Goal: Task Accomplishment & Management: Complete application form

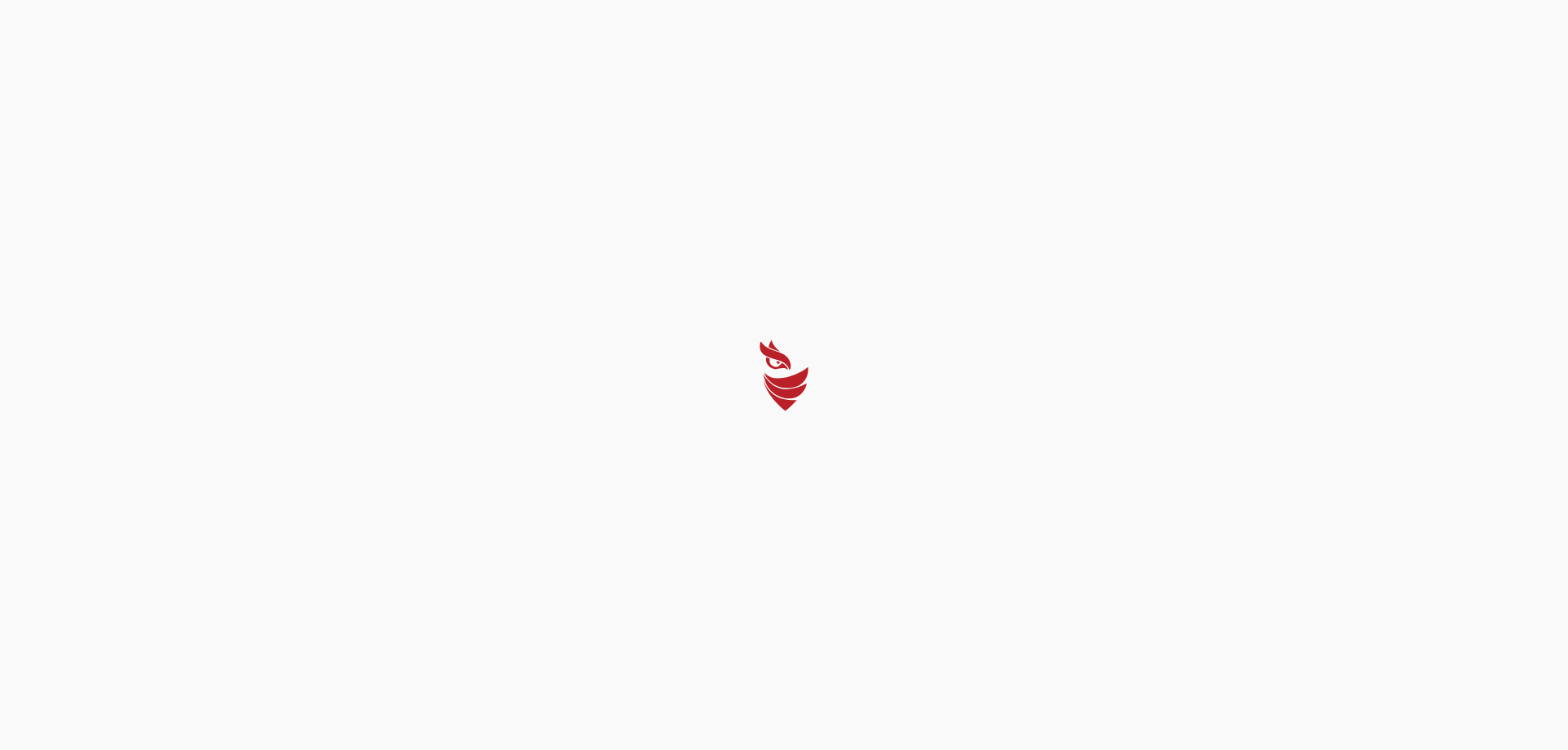
click at [324, 162] on div at bounding box center [784, 375] width 1568 height 750
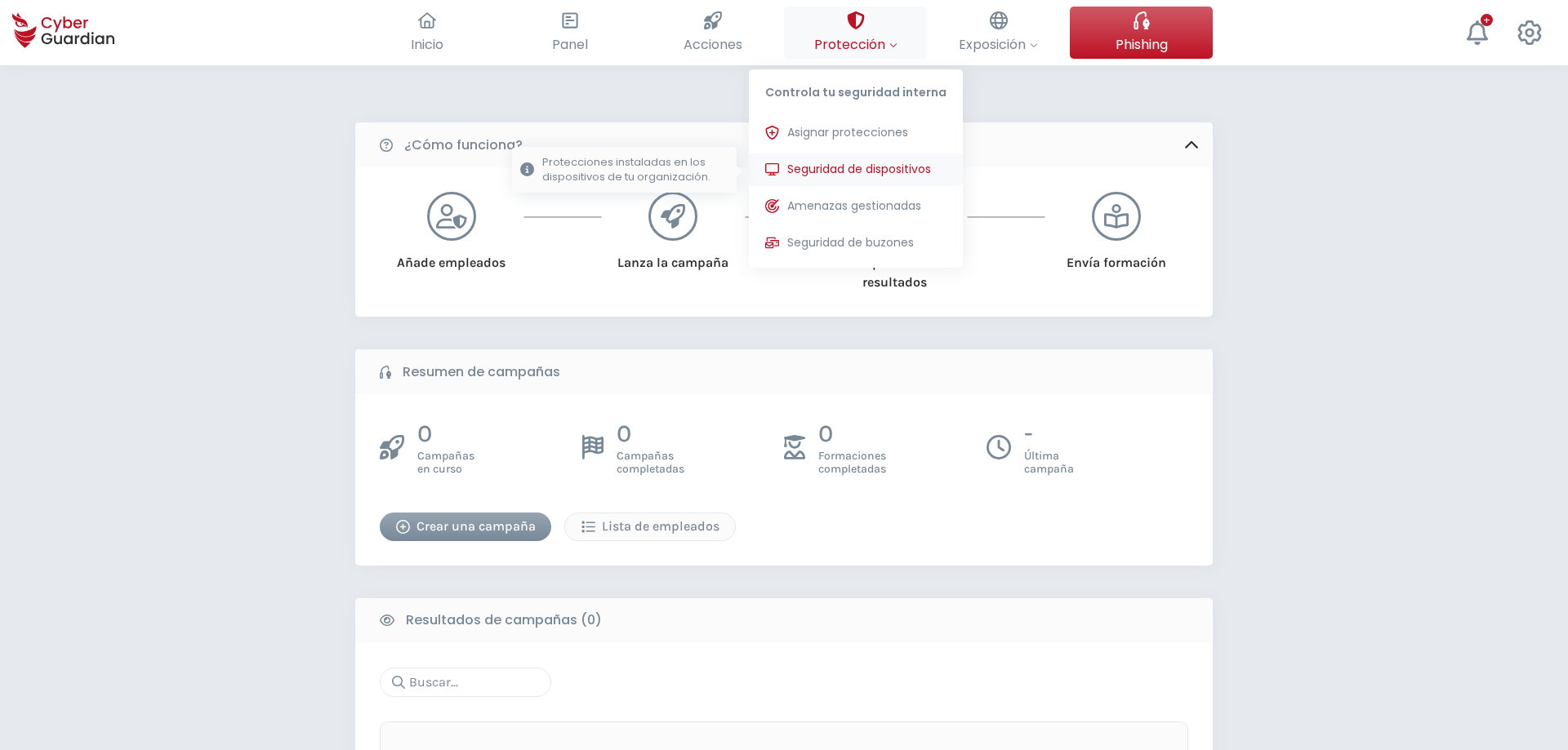
click at [882, 168] on span "Seguridad de dispositivos" at bounding box center [859, 169] width 143 height 17
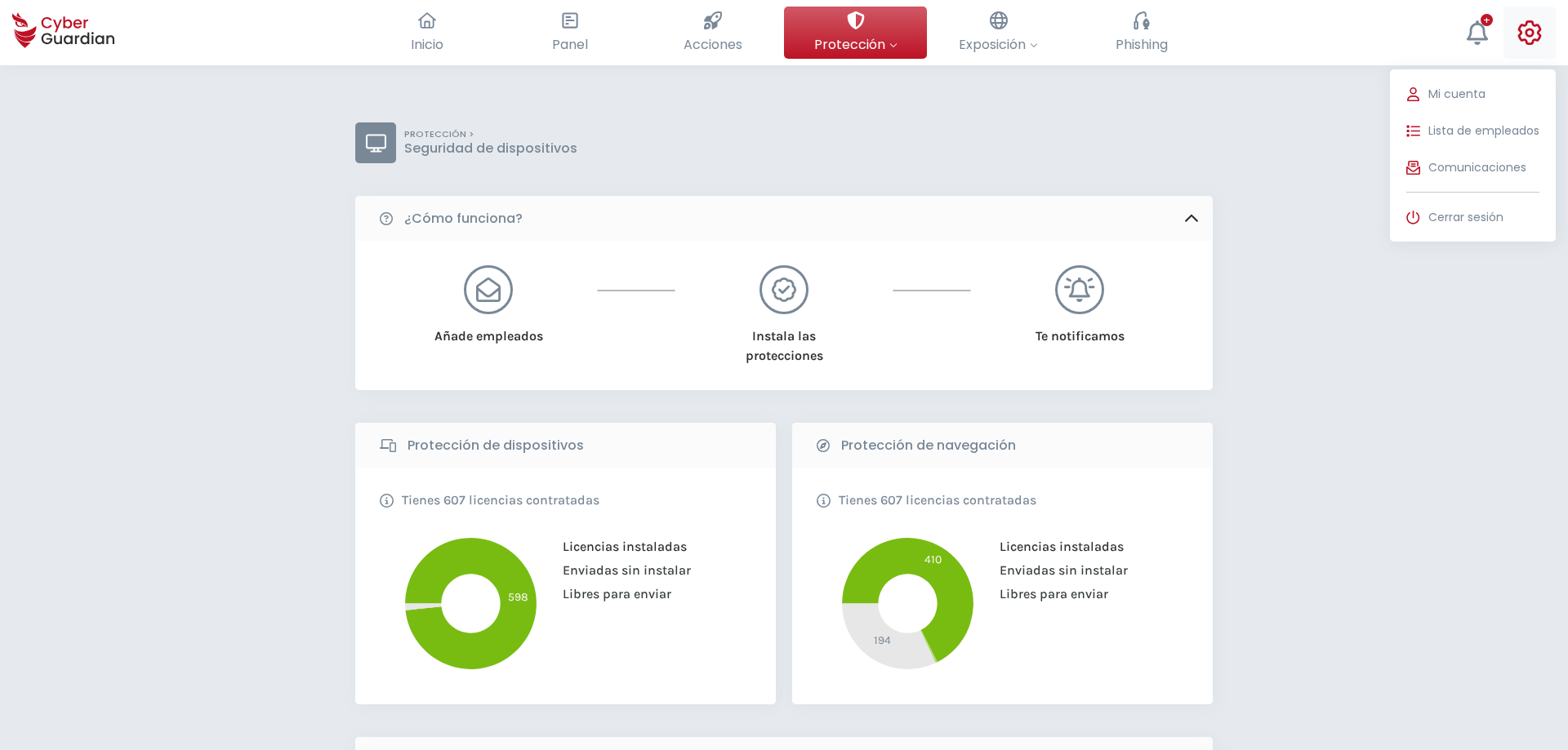
click at [1533, 31] on icon at bounding box center [1530, 33] width 24 height 25
click at [1501, 132] on span "Lista de empleados" at bounding box center [1484, 130] width 111 height 17
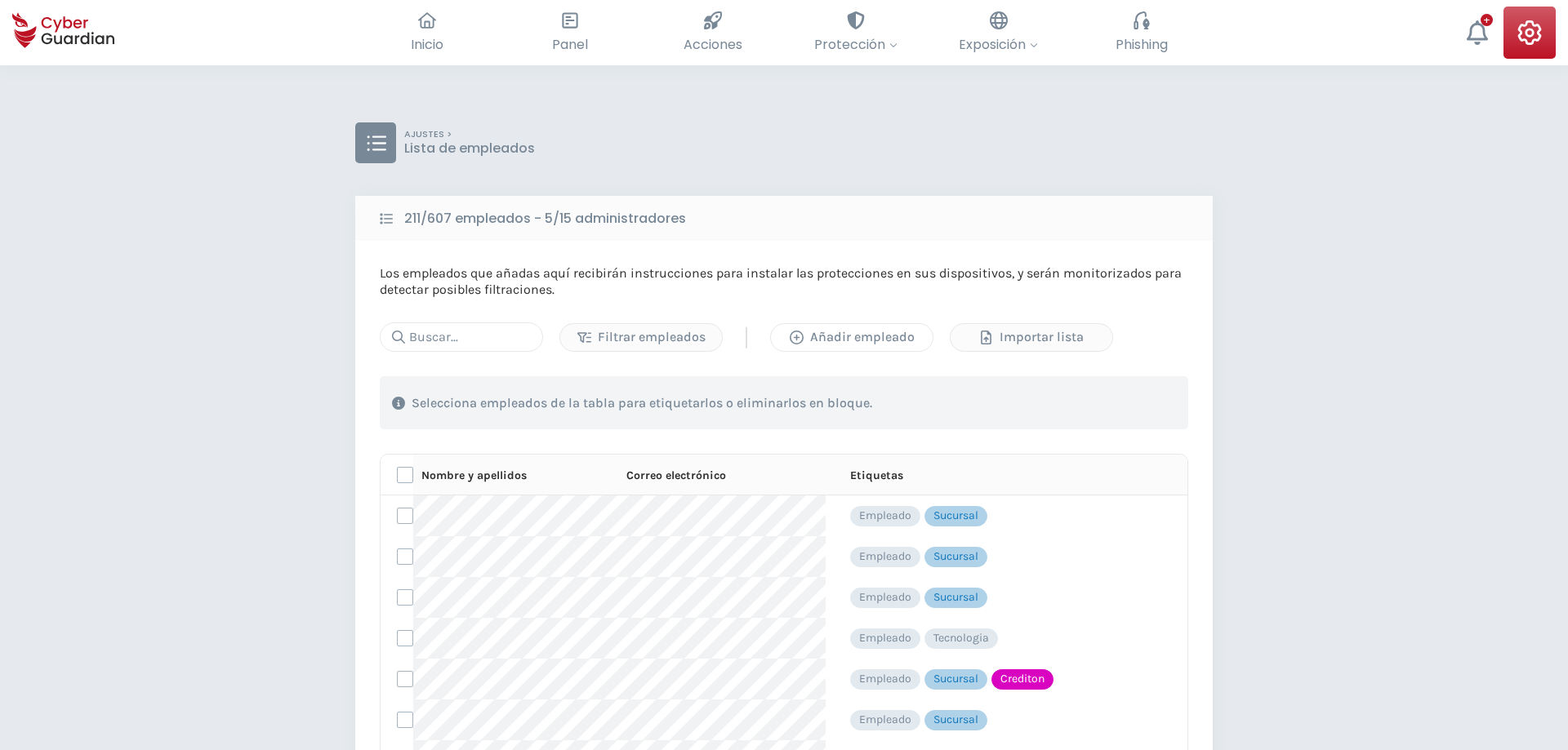
click at [903, 343] on div "Añadir empleado" at bounding box center [852, 337] width 137 height 20
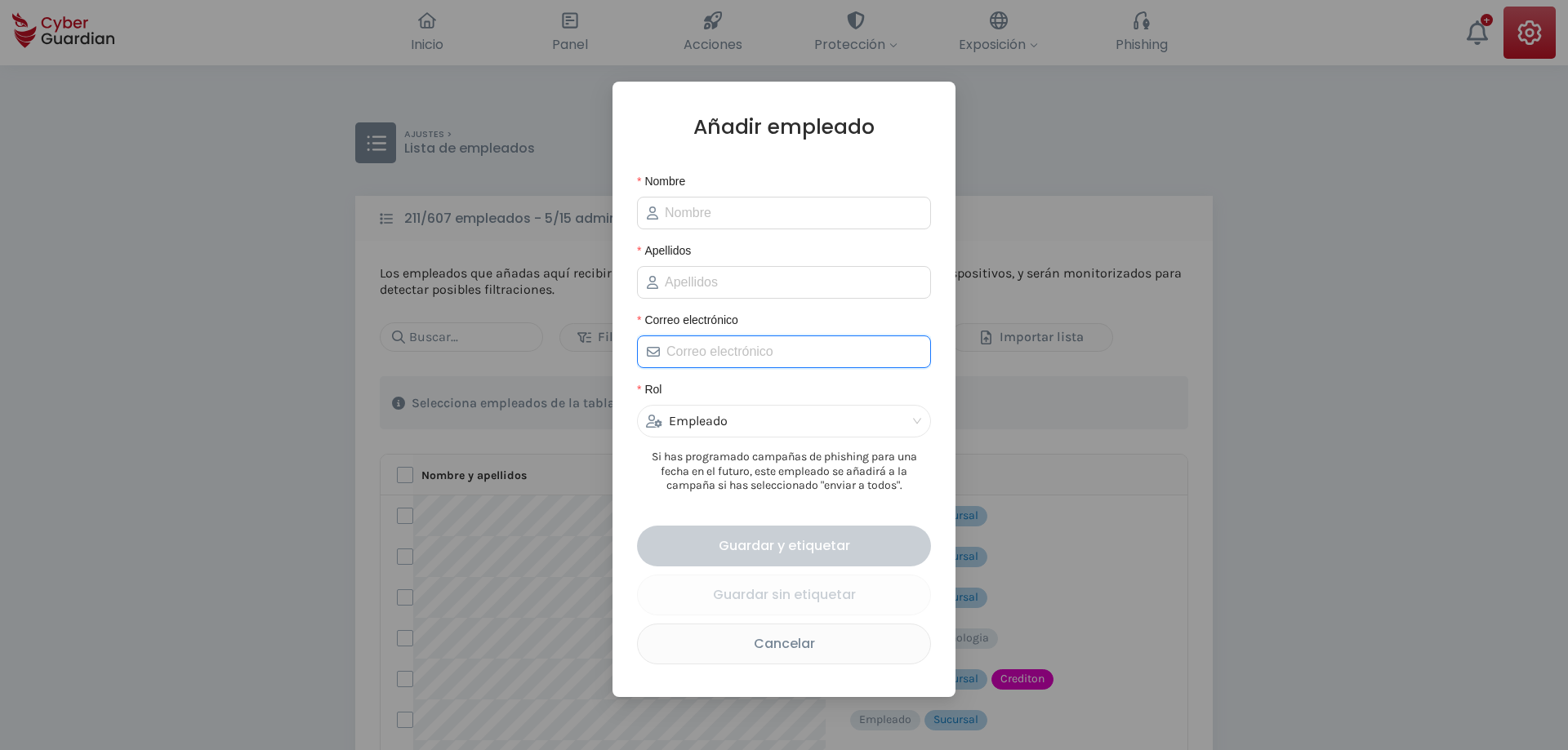
click at [777, 358] on input "Correo electrónico" at bounding box center [794, 352] width 255 height 20
click at [742, 213] on input "Nombre" at bounding box center [793, 213] width 257 height 20
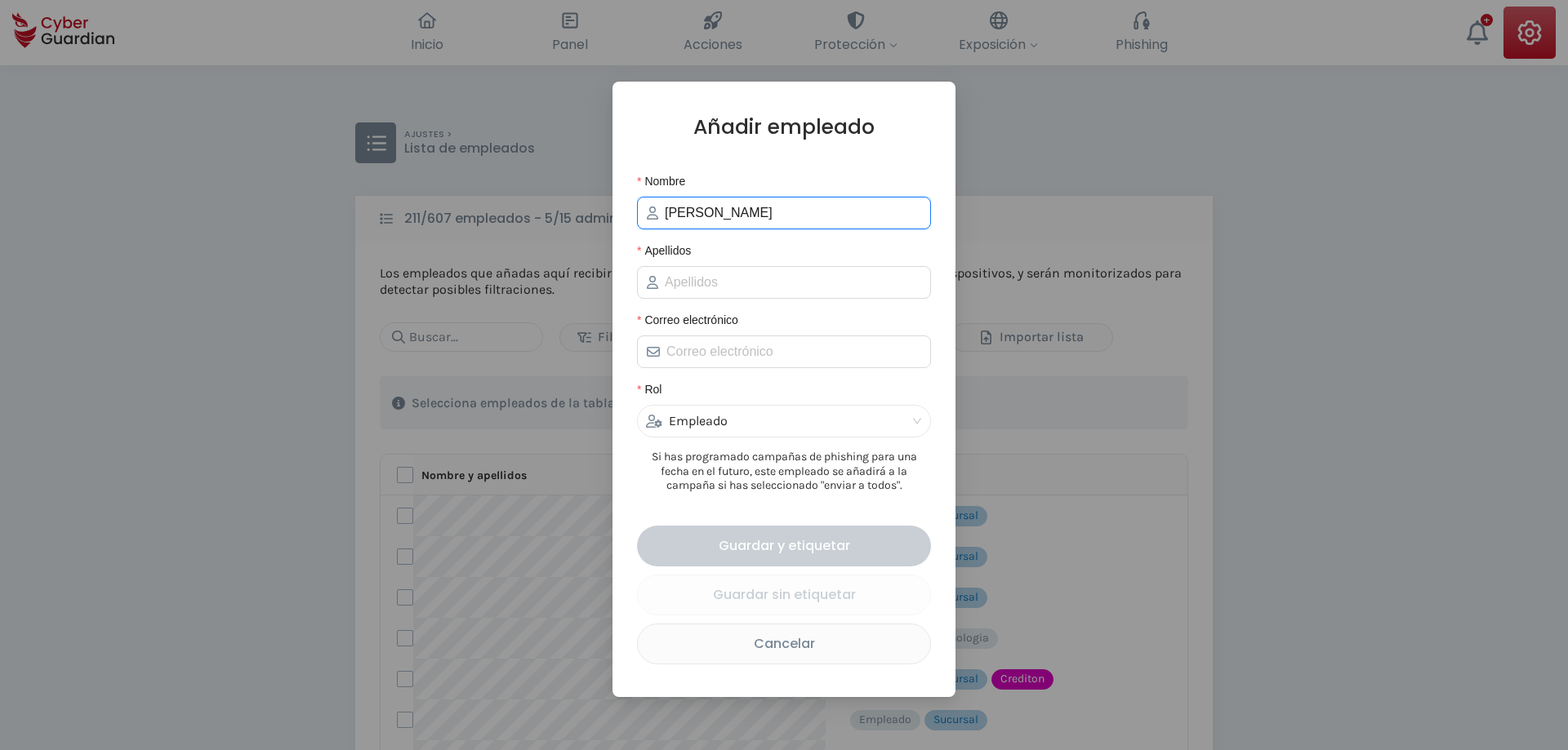
type input "[PERSON_NAME]"
click at [708, 344] on span at bounding box center [783, 351] width 294 height 33
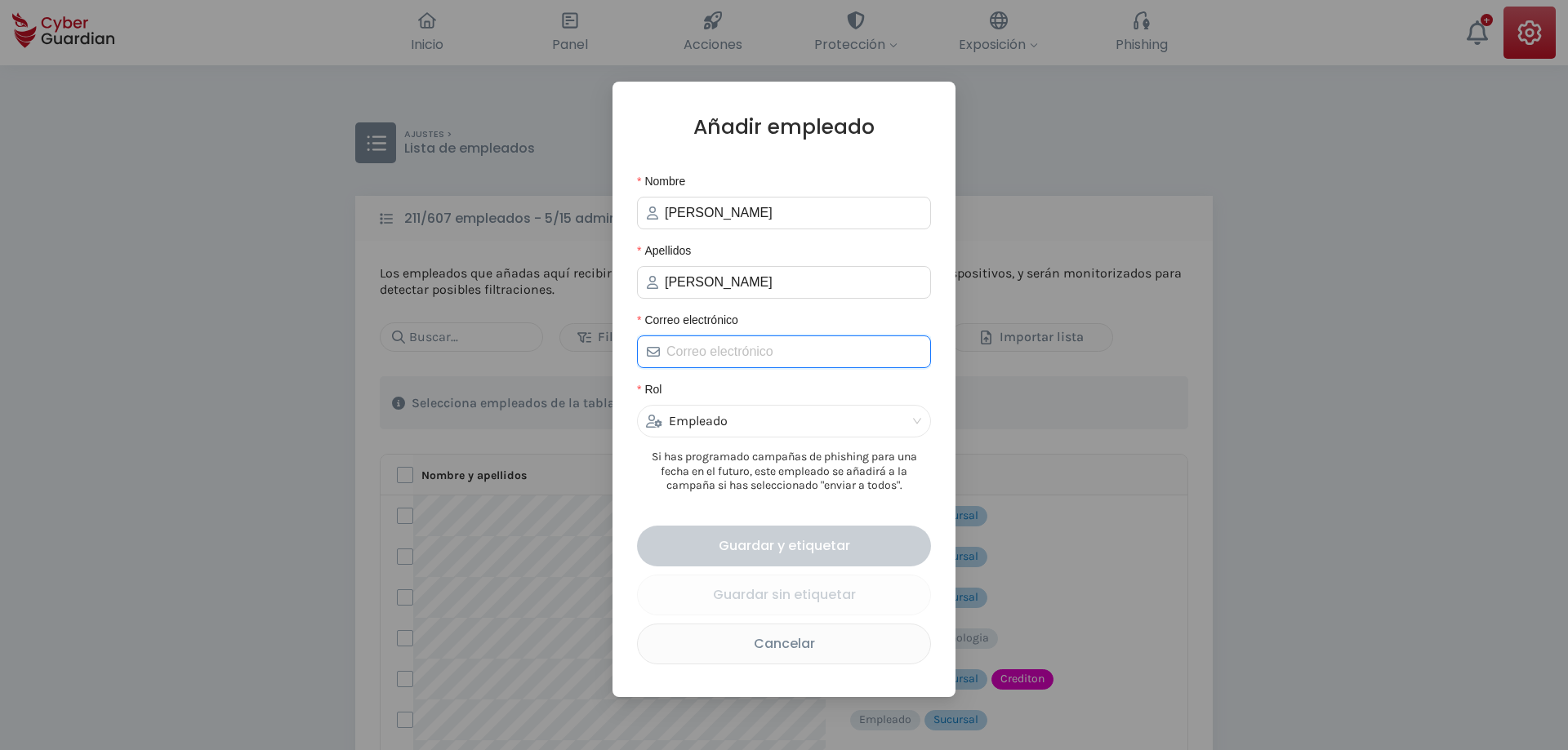
paste input "[PERSON_NAME][EMAIL_ADDRESS][PERSON_NAME][DOMAIN_NAME]"
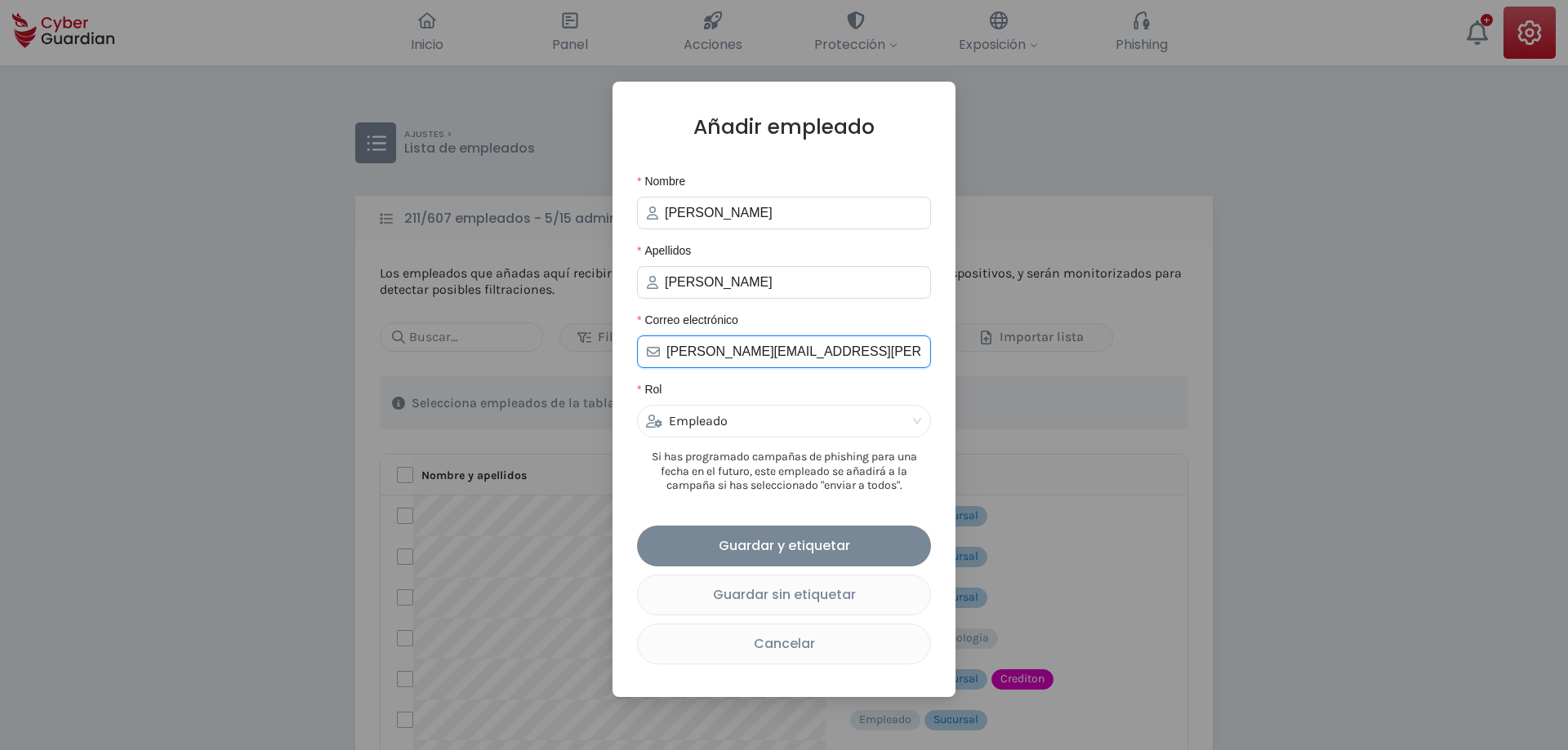
click at [719, 352] on input "[PERSON_NAME][EMAIL_ADDRESS][PERSON_NAME][DOMAIN_NAME]" at bounding box center [794, 352] width 255 height 20
paste input "[PERSON_NAME][EMAIL_ADDRESS][PERSON_NAME][DOMAIN_NAME]"
click at [786, 409] on div "Empleado" at bounding box center [783, 421] width 294 height 33
type input "[PERSON_NAME][EMAIL_ADDRESS][PERSON_NAME][DOMAIN_NAME]"
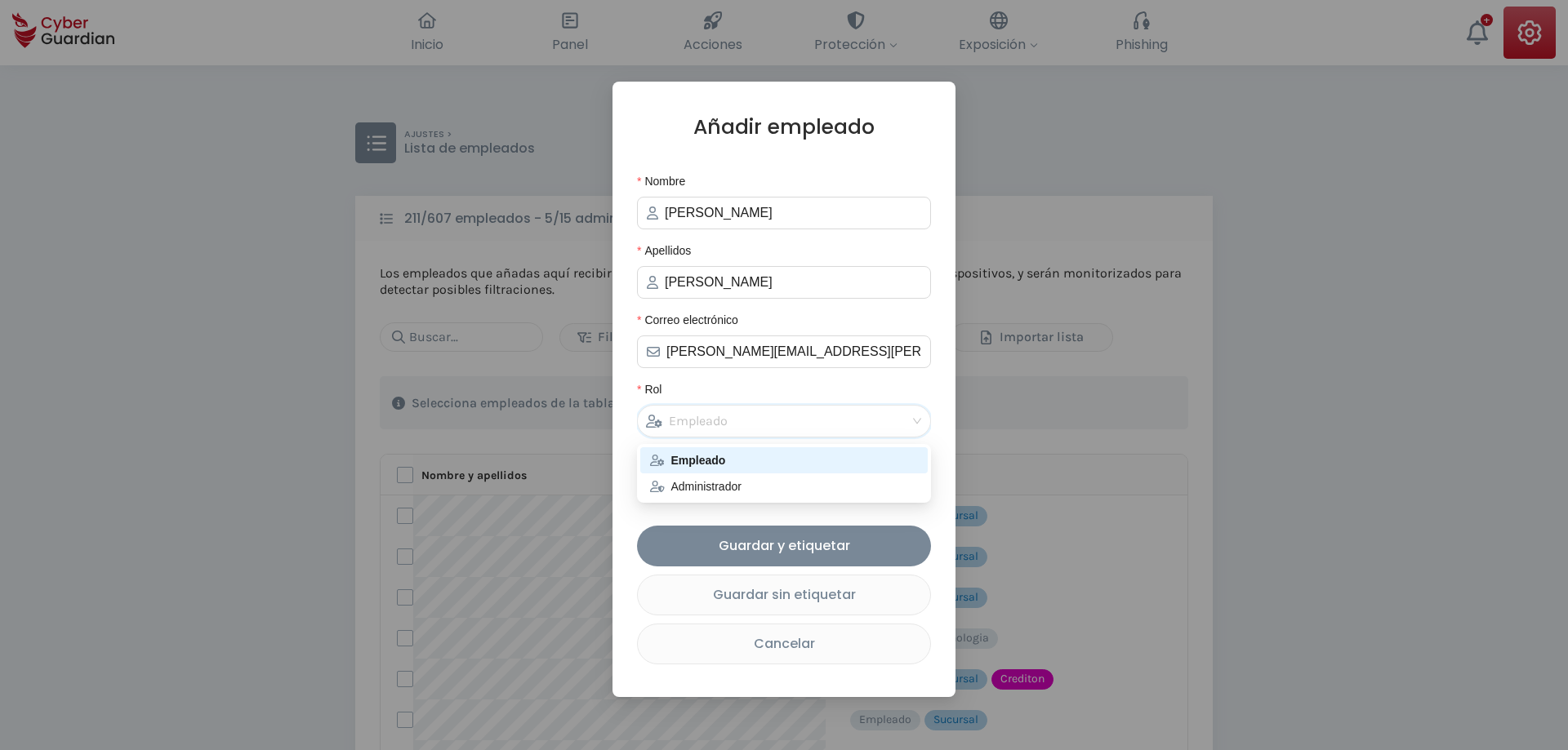
click at [768, 417] on div "Empleado" at bounding box center [776, 421] width 262 height 31
click at [765, 426] on div "Empleado" at bounding box center [776, 421] width 262 height 31
click at [731, 489] on div "Administrador" at bounding box center [783, 486] width 268 height 18
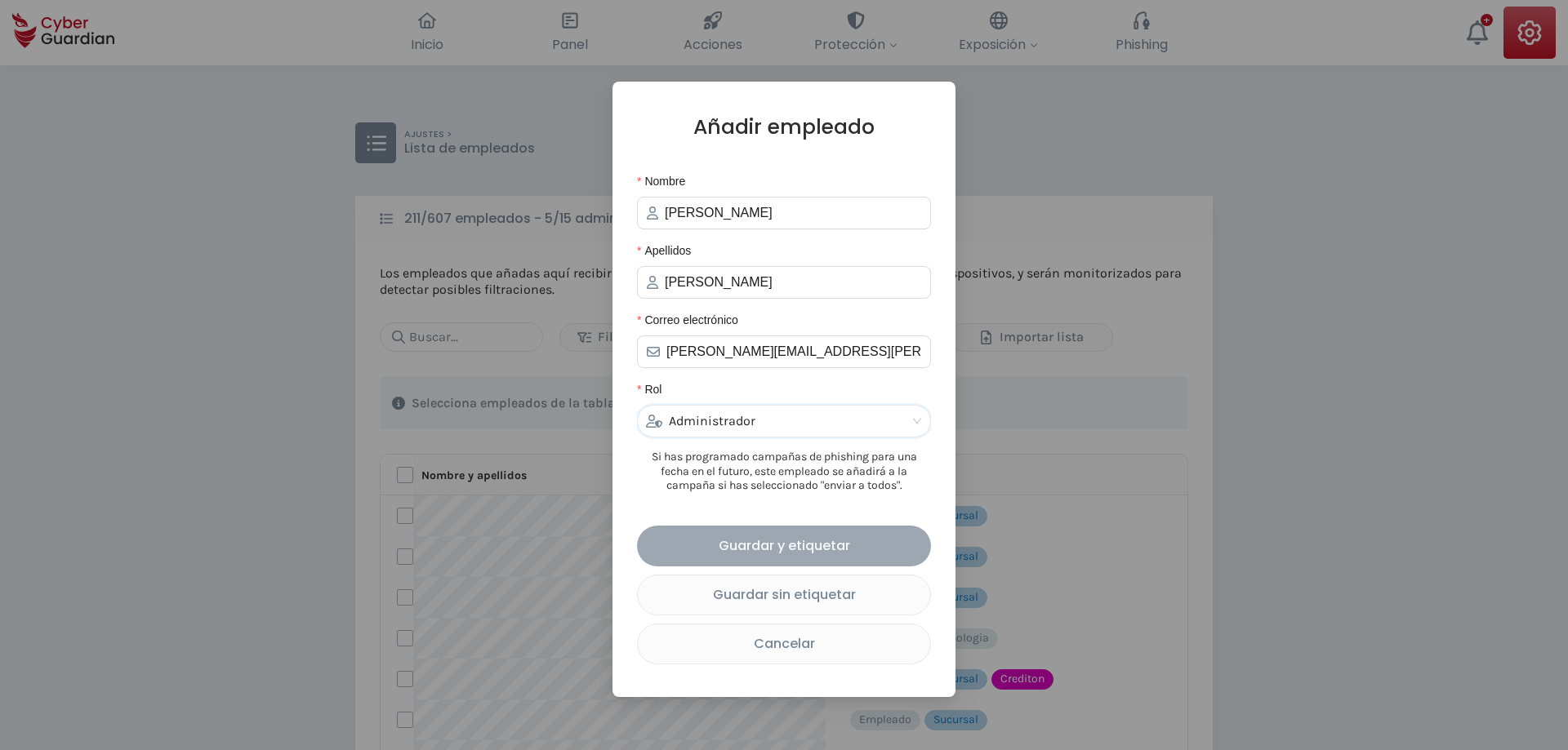
click at [855, 547] on div "Guardar y etiquetar" at bounding box center [784, 545] width 270 height 21
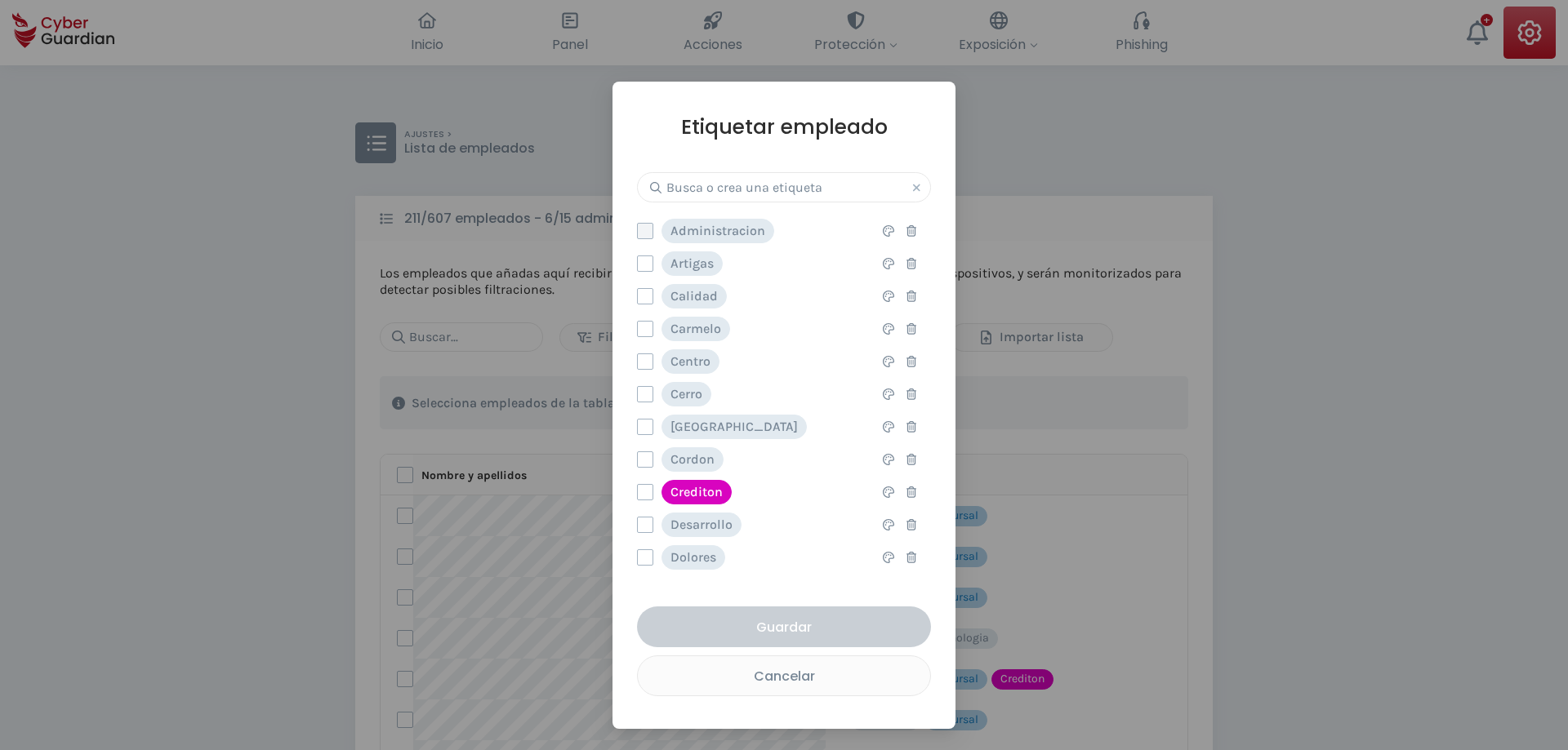
click at [649, 235] on label at bounding box center [645, 231] width 16 height 16
click at [638, 235] on input "checkbox" at bounding box center [638, 231] width 0 height 15
click at [818, 633] on div "Guardar" at bounding box center [784, 628] width 270 height 21
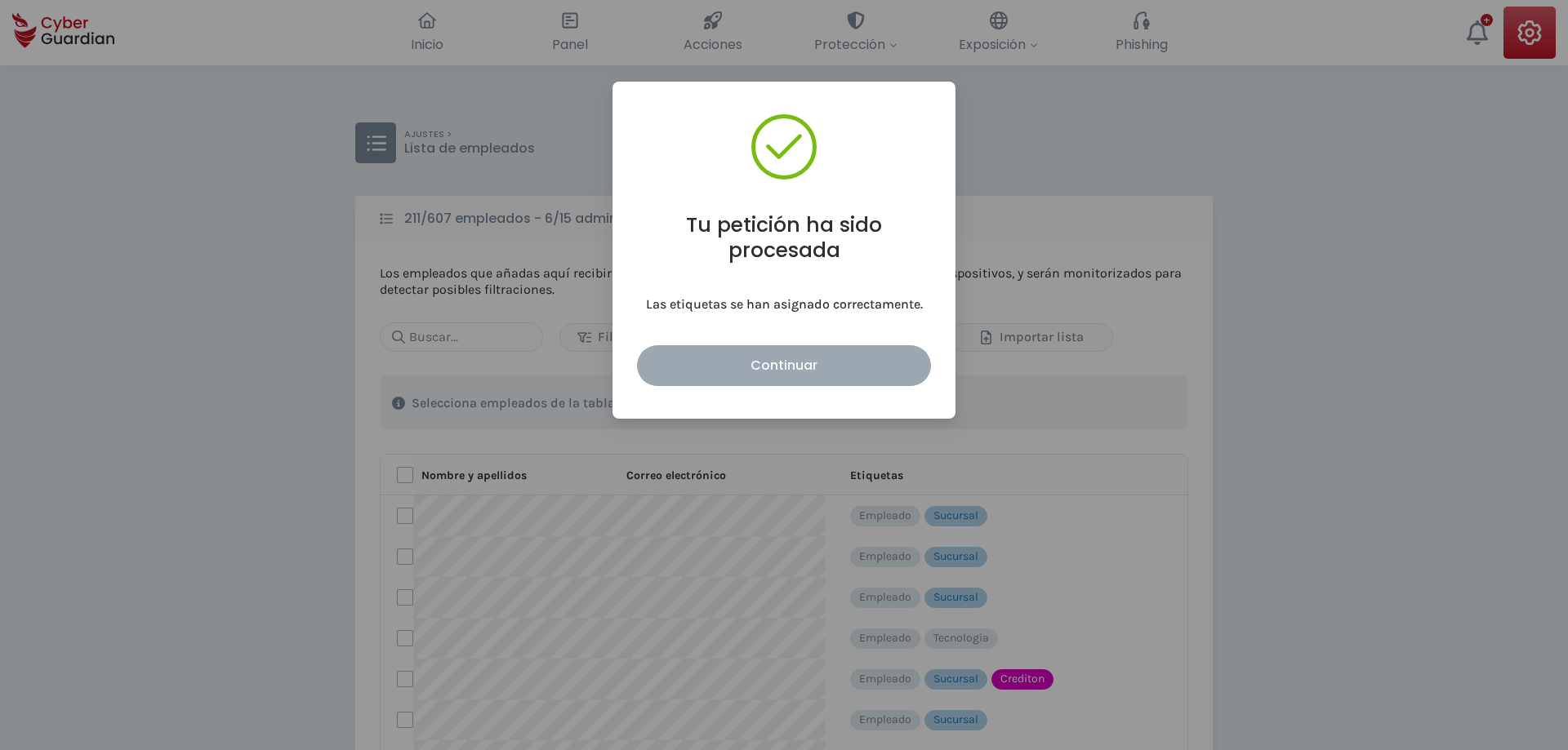
click at [821, 351] on button "Continuar" at bounding box center [783, 365] width 294 height 41
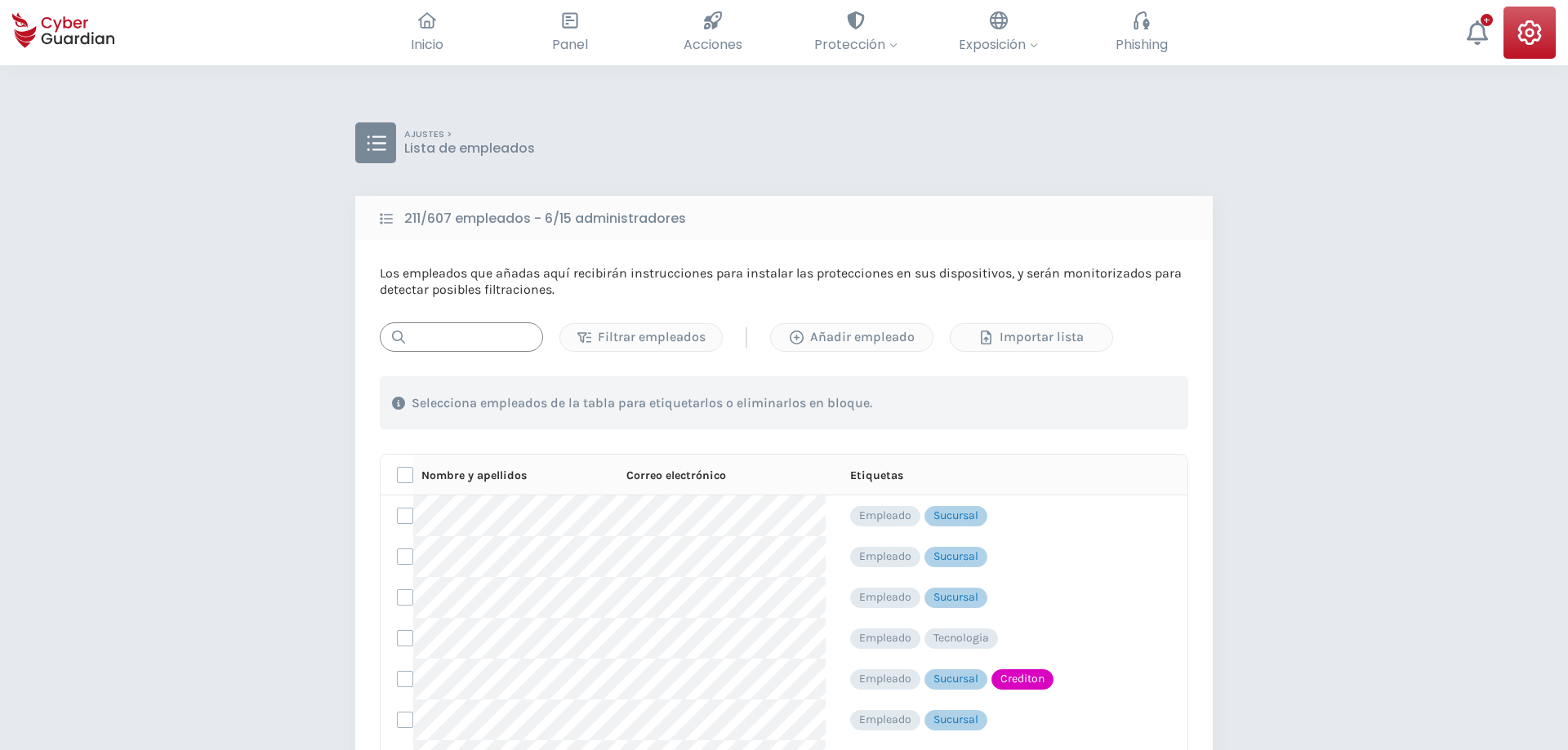
click at [486, 339] on input "text" at bounding box center [462, 337] width 163 height 30
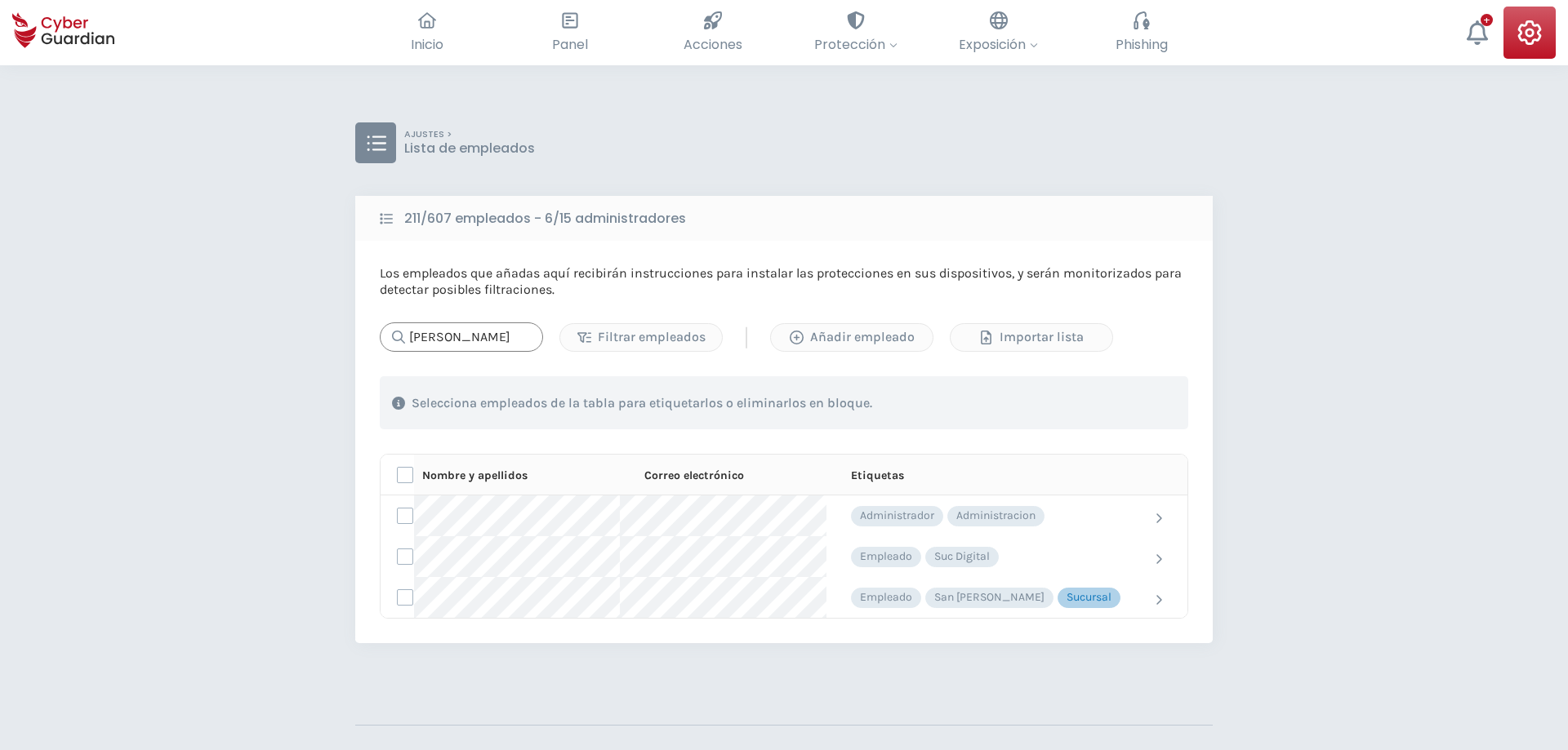
type input "[PERSON_NAME]"
click at [185, 472] on div "AJUSTES > Lista de empleados 211/607 empleados - 6/15 administradores Los emple…" at bounding box center [784, 482] width 1568 height 834
click at [262, 443] on div "AJUSTES > Lista de empleados 211/607 empleados - 6/15 administradores Los emple…" at bounding box center [784, 482] width 1568 height 834
click at [1080, 532] on td "Administrador Administracion" at bounding box center [978, 515] width 302 height 41
click at [1096, 526] on div "Editar empleado Nombre [PERSON_NAME] [PERSON_NAME] Correo electrónico [PERSON_N…" at bounding box center [784, 375] width 1568 height 750
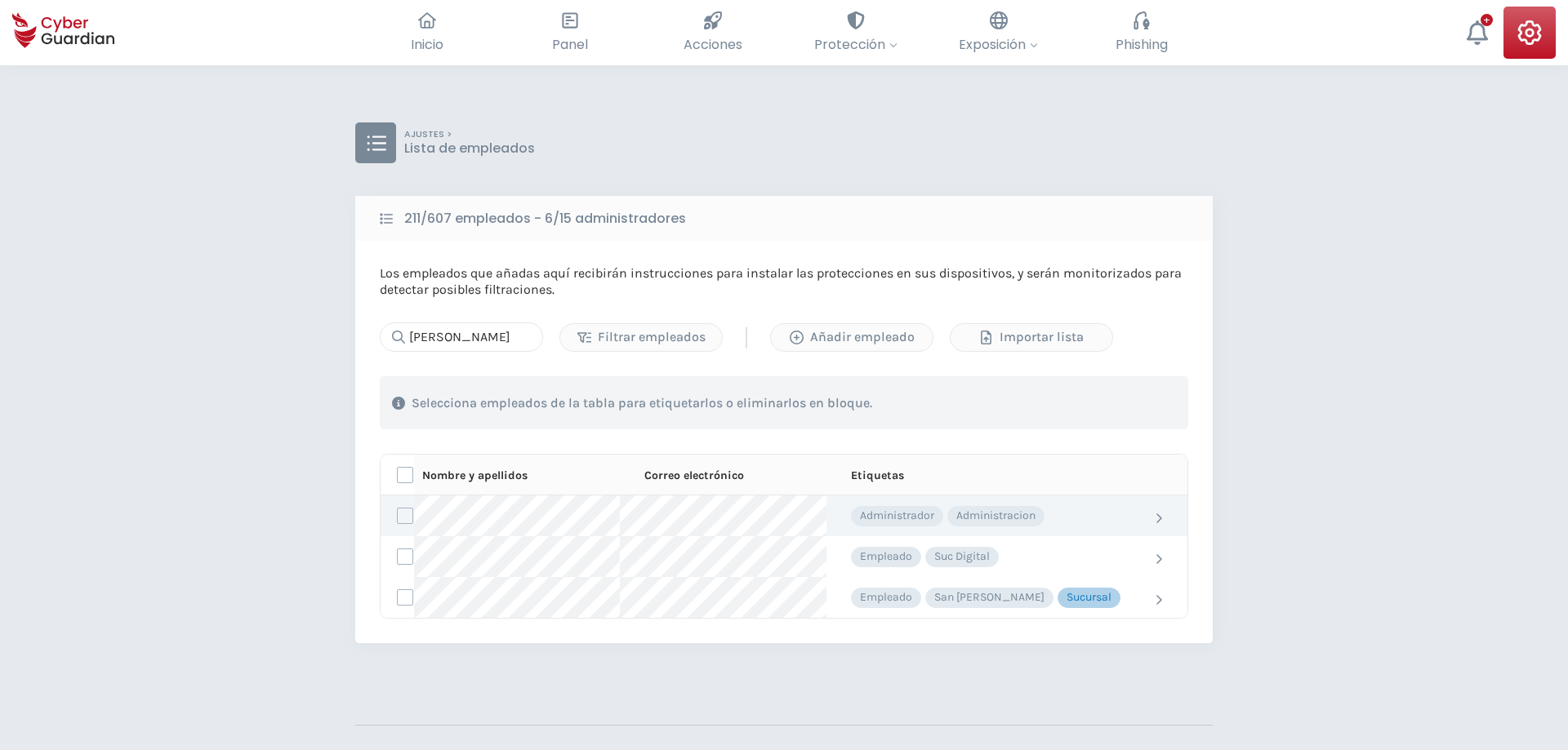
click at [1128, 510] on td at bounding box center [1157, 515] width 59 height 41
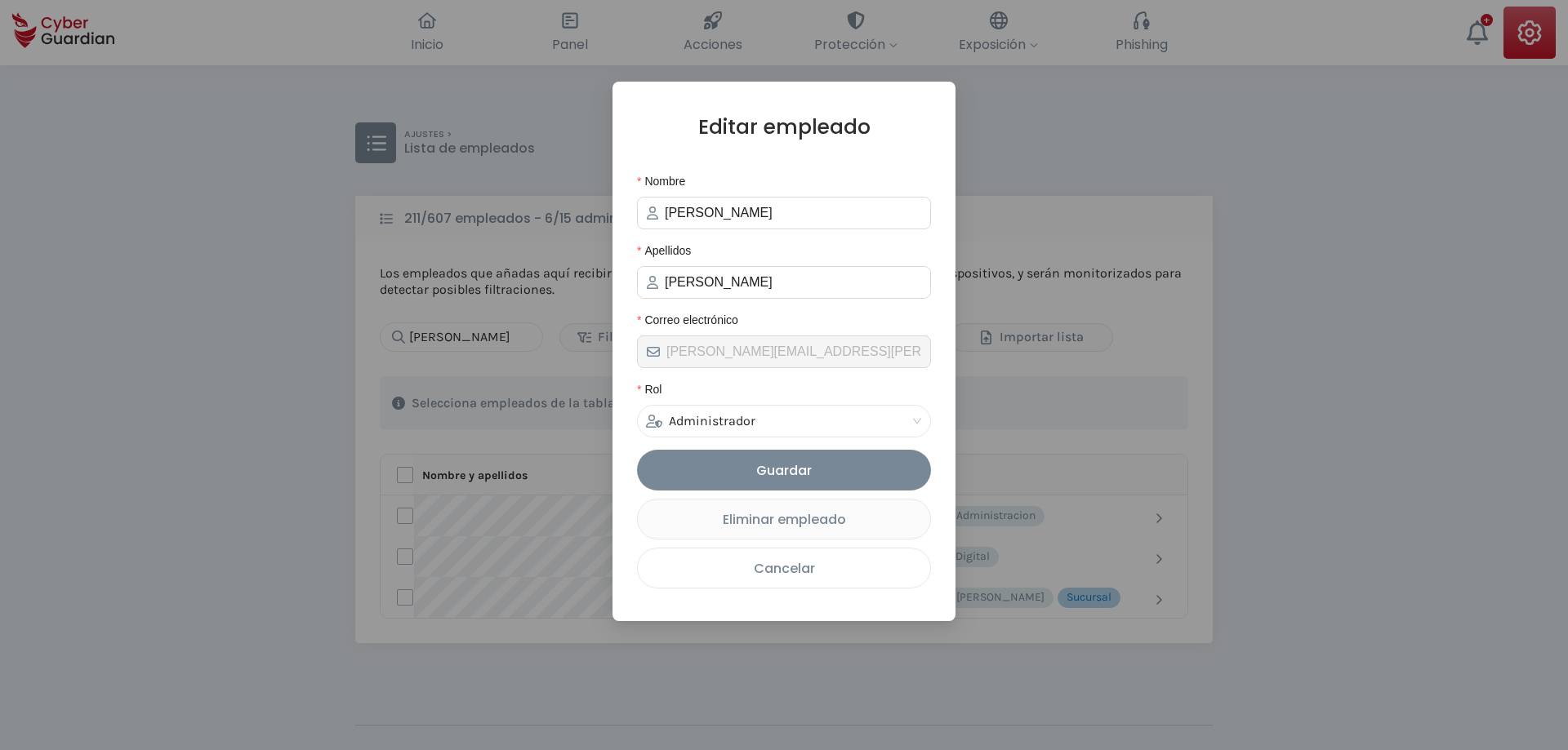
click at [823, 589] on button "Cancelar" at bounding box center [783, 568] width 294 height 41
